Goal: Find specific page/section: Find specific page/section

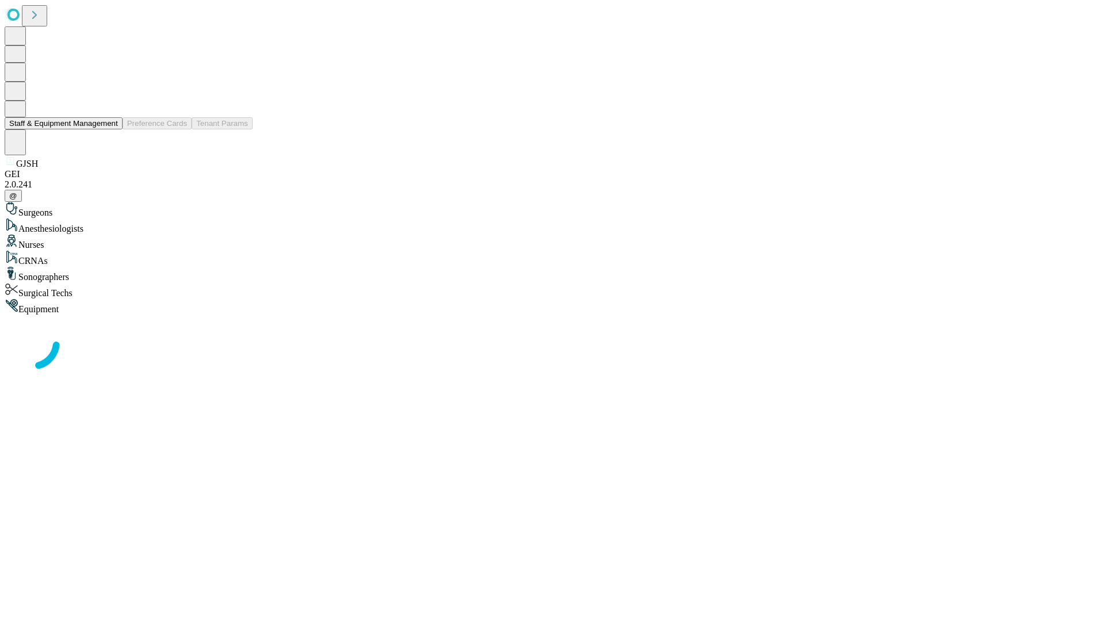
click at [110, 129] on button "Staff & Equipment Management" at bounding box center [64, 123] width 118 height 12
